Goal: Task Accomplishment & Management: Manage account settings

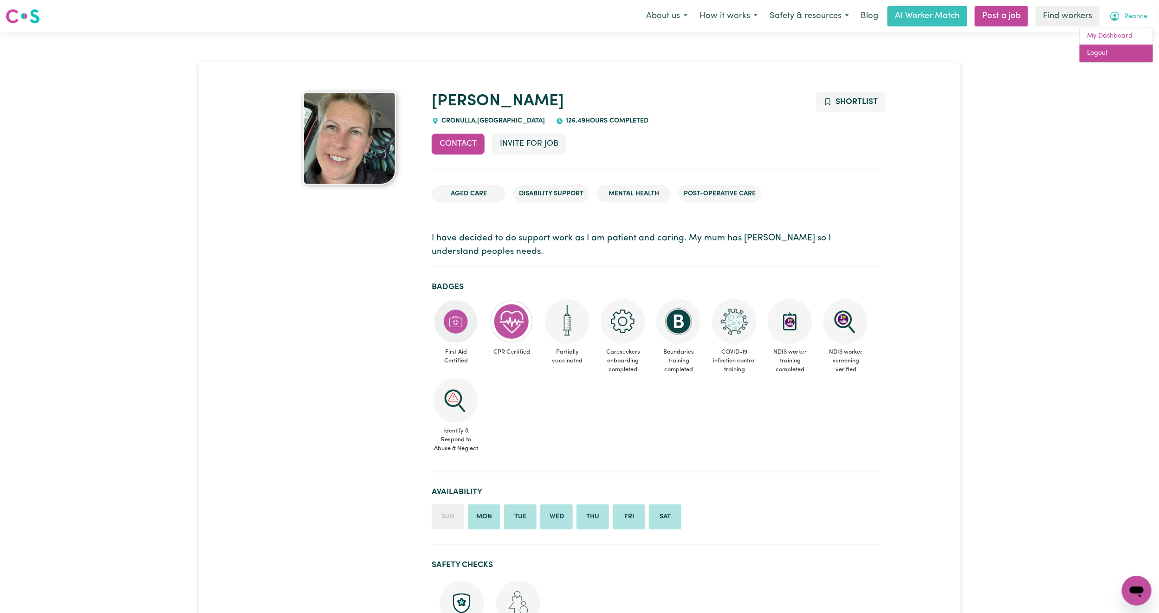
click at [1122, 47] on link "Logout" at bounding box center [1116, 54] width 73 height 18
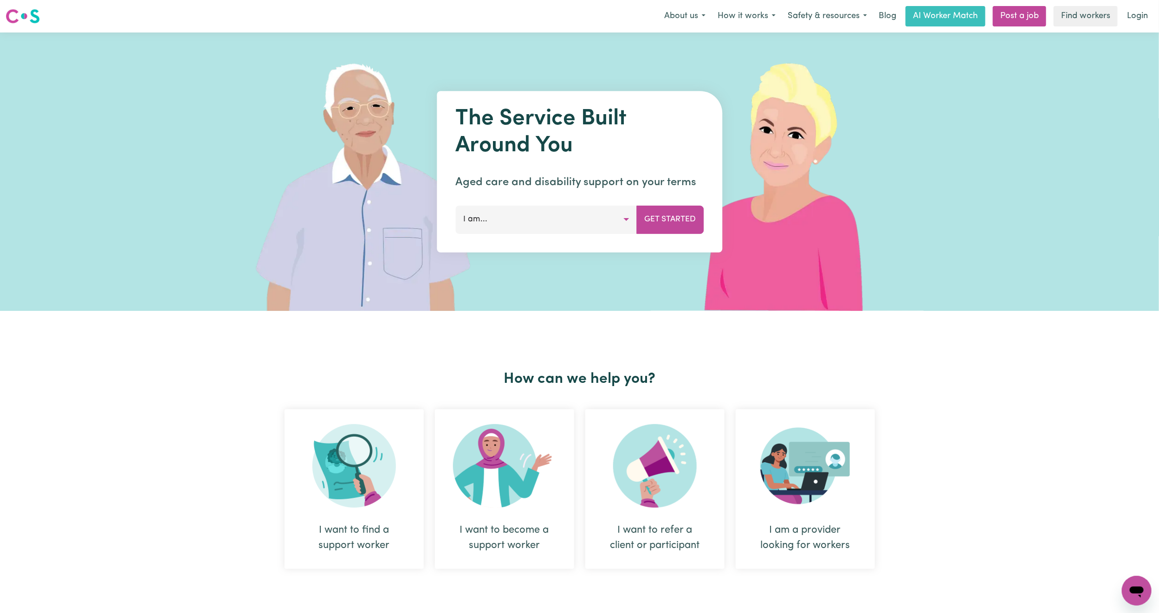
click at [1141, 16] on link "Login" at bounding box center [1138, 16] width 32 height 20
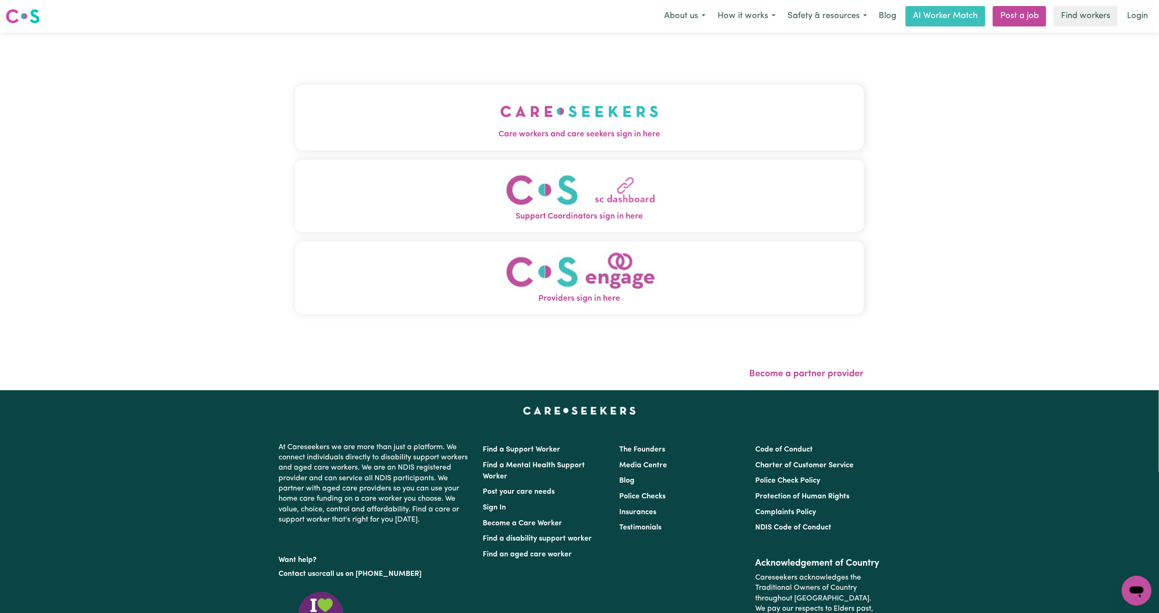
click at [351, 109] on button "Care workers and care seekers sign in here" at bounding box center [579, 117] width 569 height 65
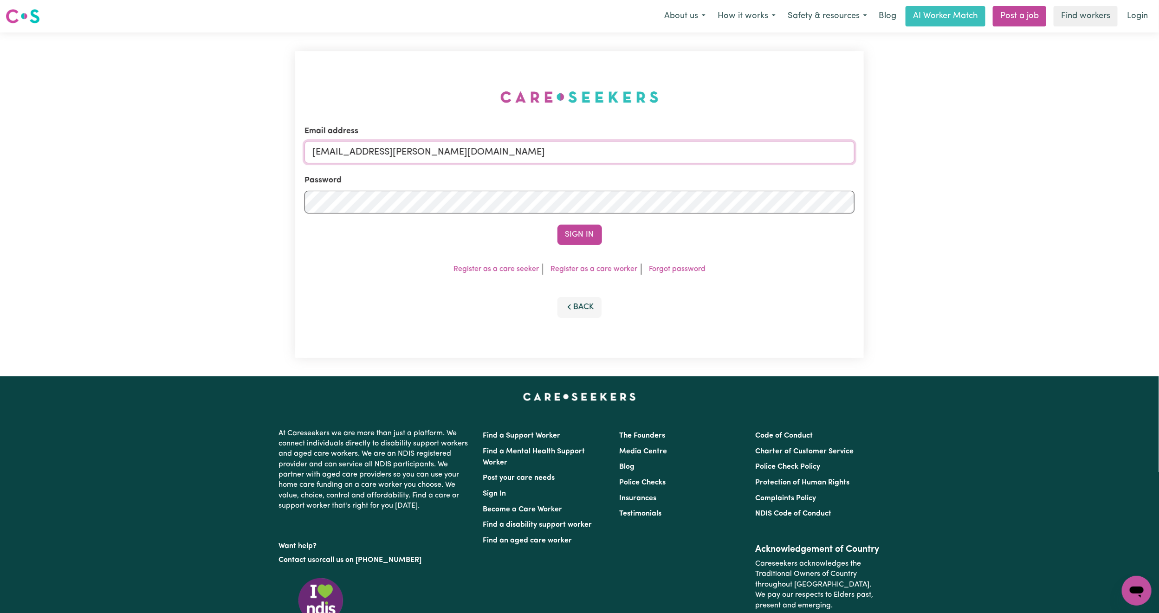
drag, startPoint x: 361, startPoint y: 150, endPoint x: 687, endPoint y: 187, distance: 328.0
click at [687, 187] on form "Email address [EMAIL_ADDRESS][PERSON_NAME][DOMAIN_NAME] Password Sign In" at bounding box center [580, 185] width 550 height 120
paste input "[EMAIL_ADDRESS][DOMAIN_NAME]"
type input "superuser~[EMAIL_ADDRESS][DOMAIN_NAME]"
click at [579, 237] on button "Sign In" at bounding box center [580, 235] width 45 height 20
